Goal: Task Accomplishment & Management: Use online tool/utility

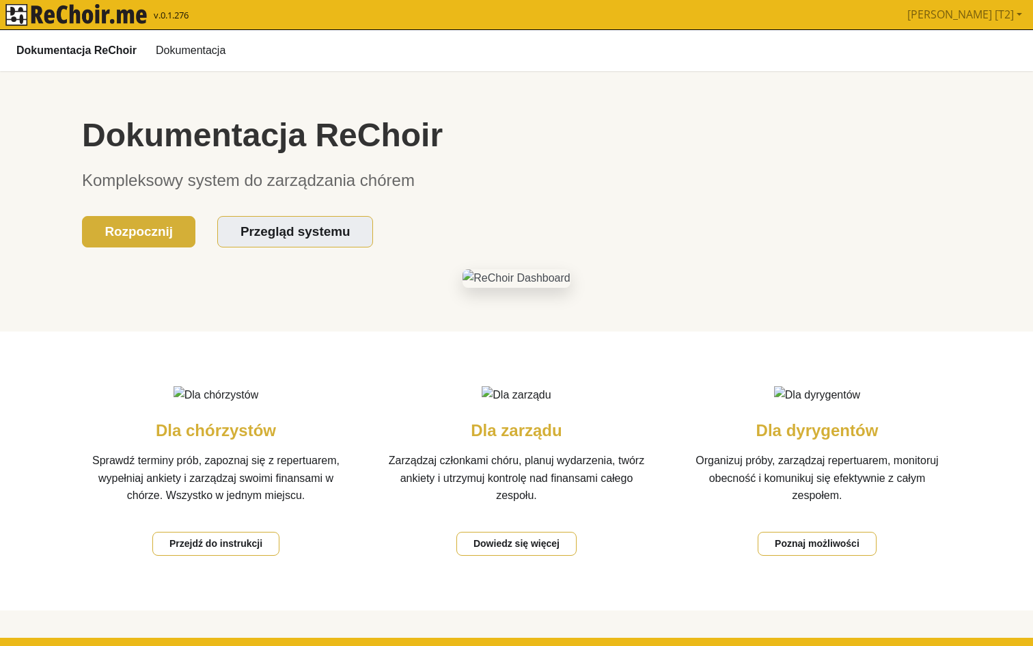
click at [141, 16] on img "rekłajer mi" at bounding box center [75, 15] width 141 height 22
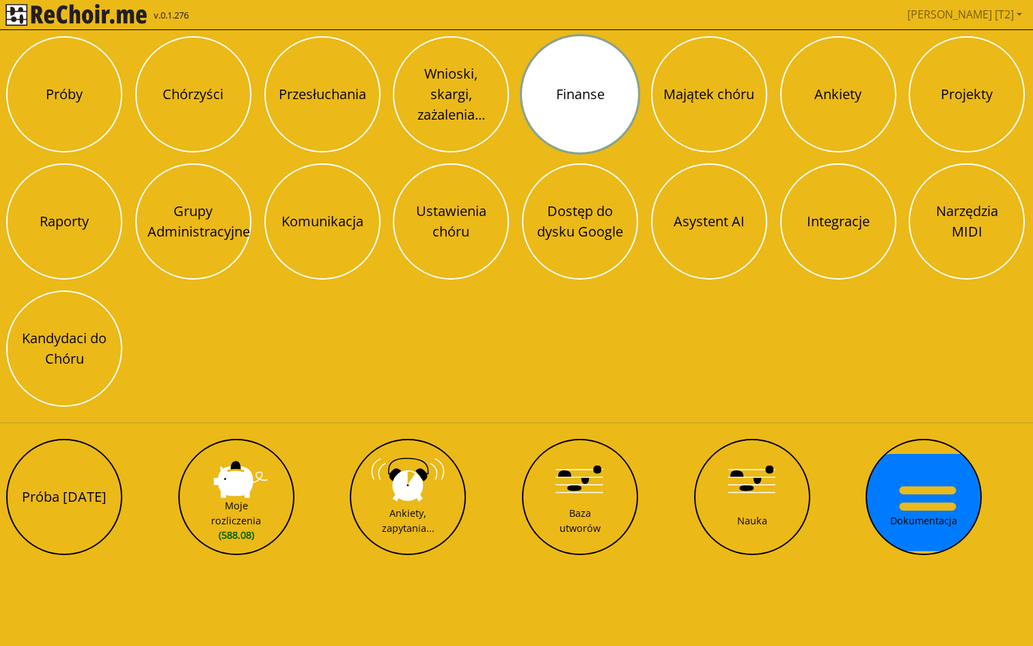
click at [569, 91] on button "Finanse" at bounding box center [580, 94] width 116 height 116
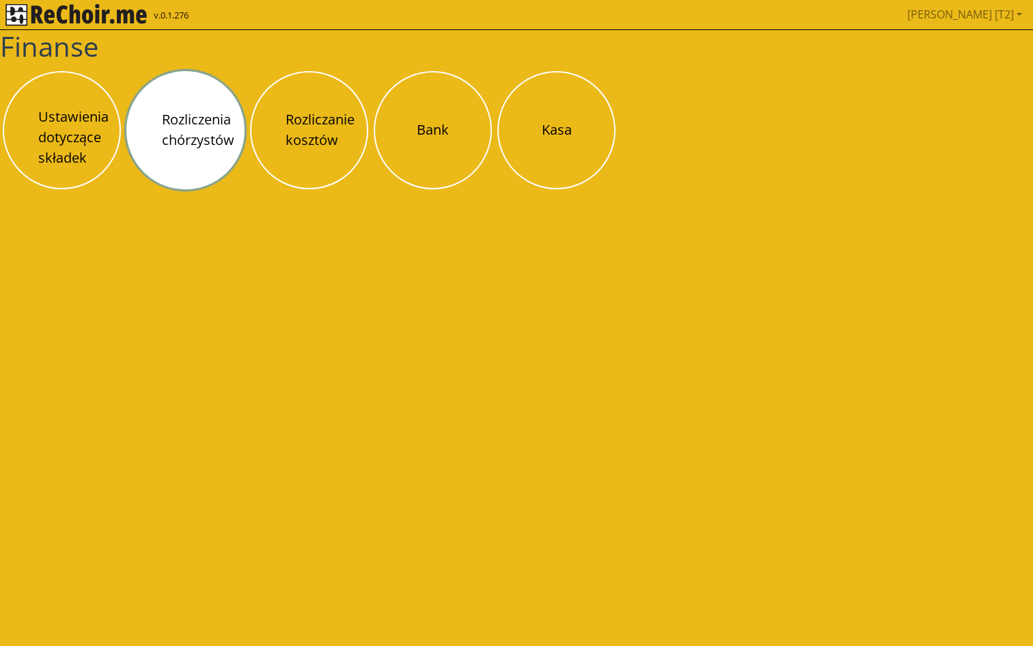
click at [203, 138] on button "Rozliczenia chórzystów" at bounding box center [185, 130] width 118 height 118
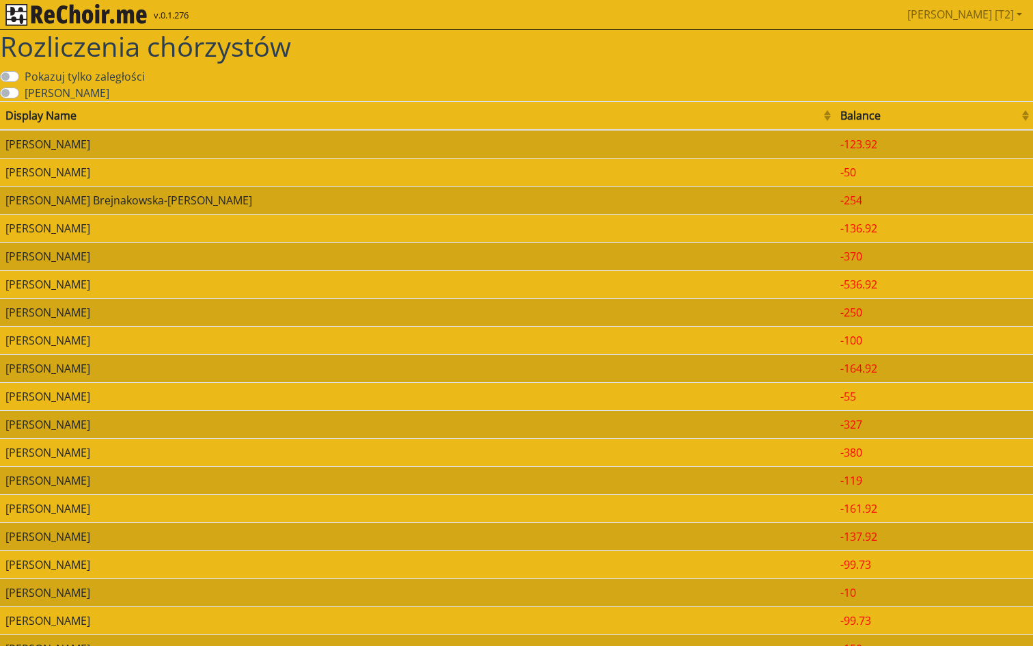
click at [82, 93] on label "[PERSON_NAME]" at bounding box center [67, 93] width 85 height 16
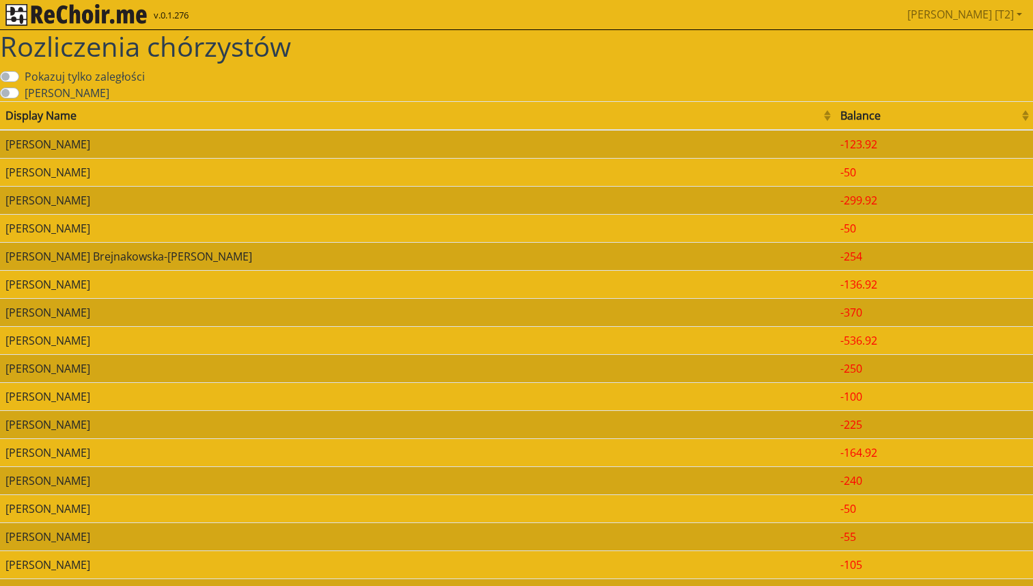
scroll to position [580, 0]
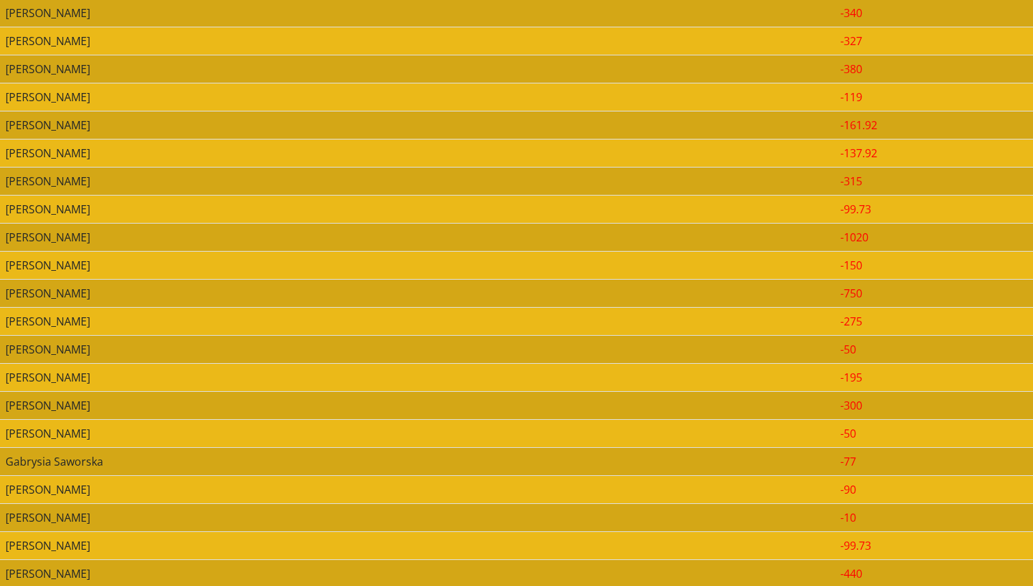
click at [135, 293] on td "[PERSON_NAME]" at bounding box center [417, 293] width 835 height 28
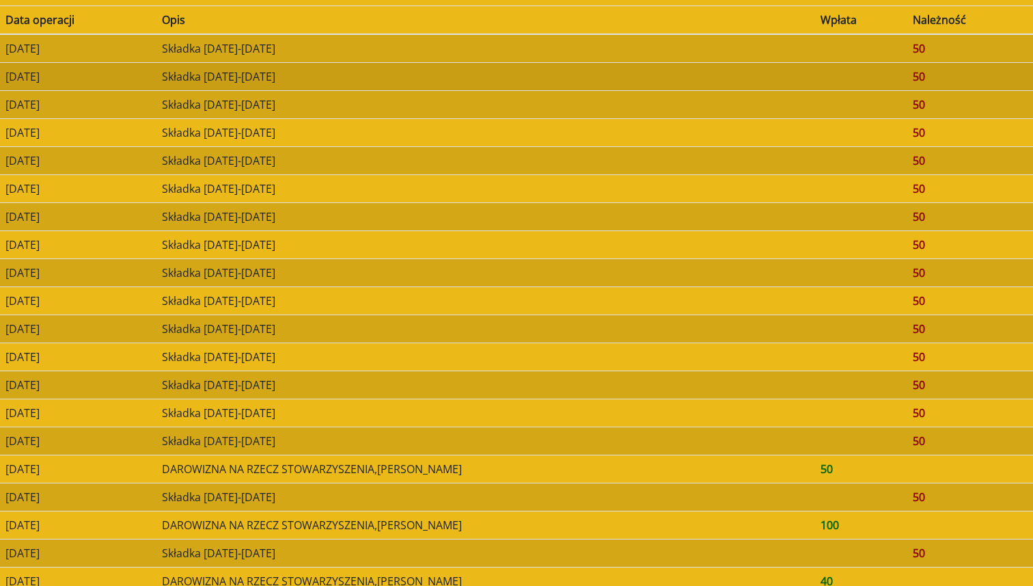
scroll to position [106, 0]
